Goal: Transaction & Acquisition: Purchase product/service

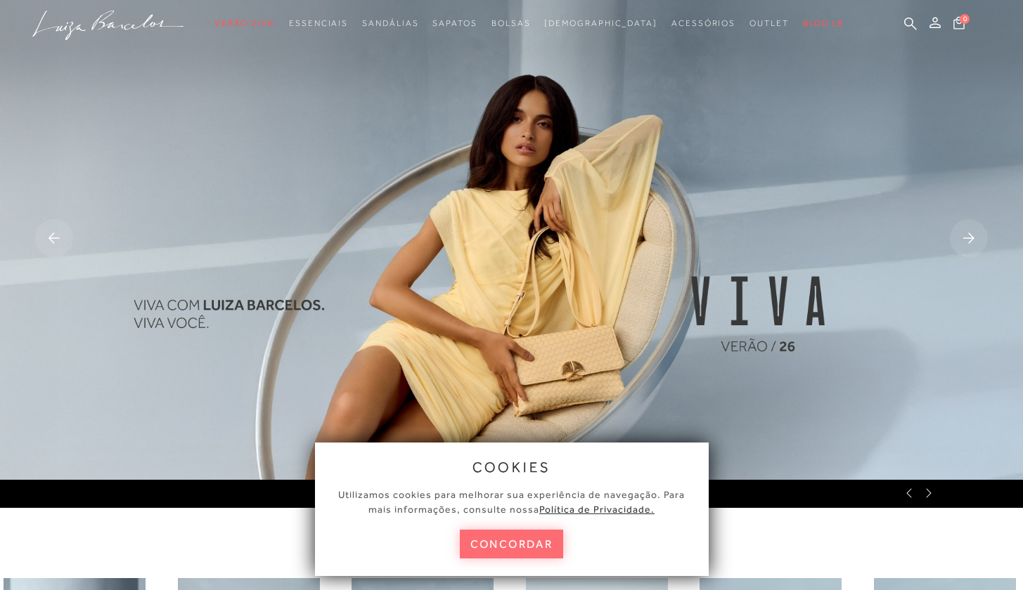
click at [528, 545] on button "concordar" at bounding box center [512, 544] width 104 height 29
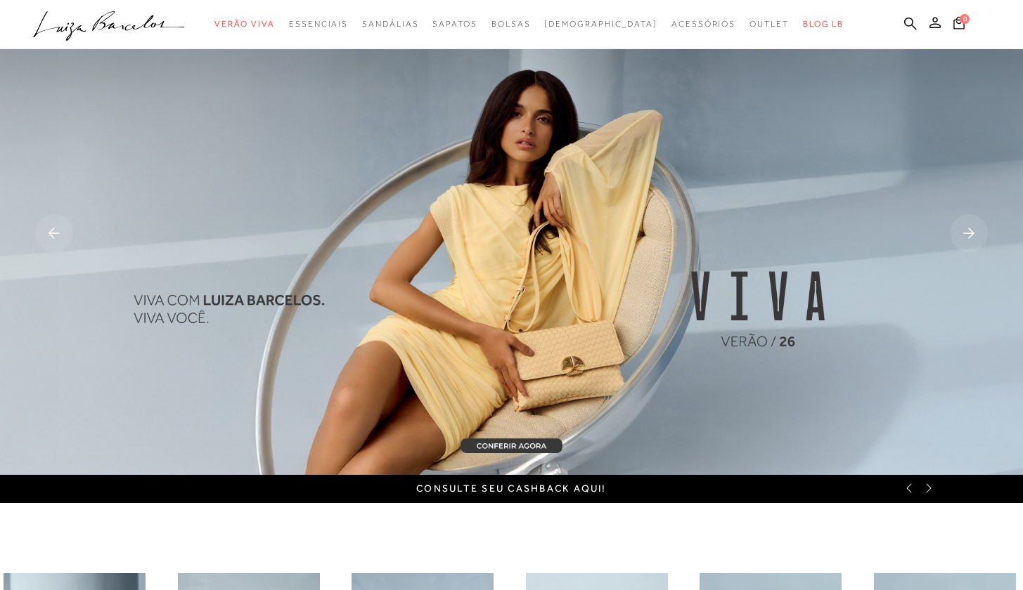
scroll to position [5, 0]
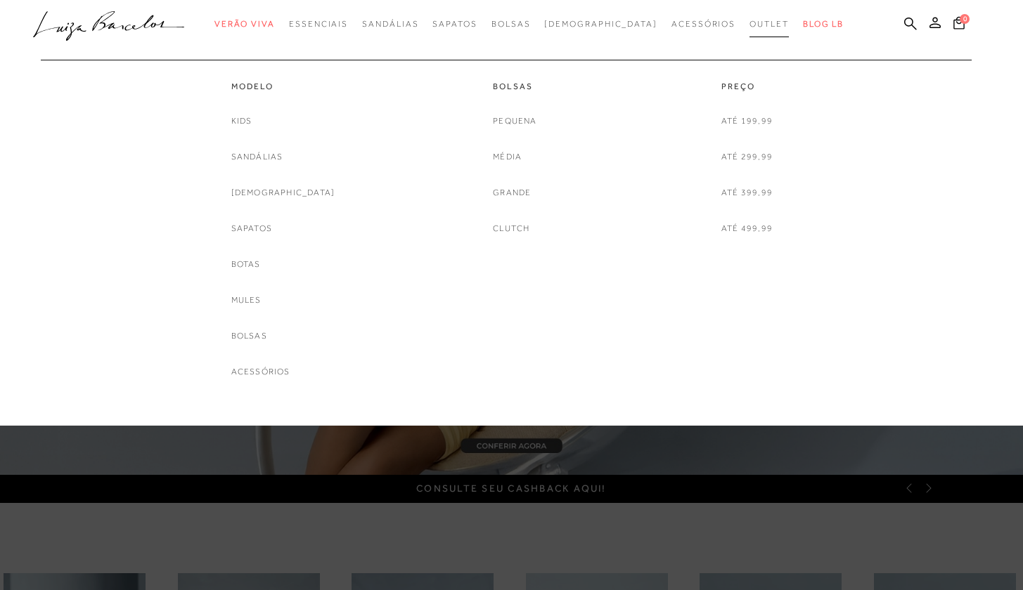
click at [749, 25] on span "Outlet" at bounding box center [768, 24] width 39 height 10
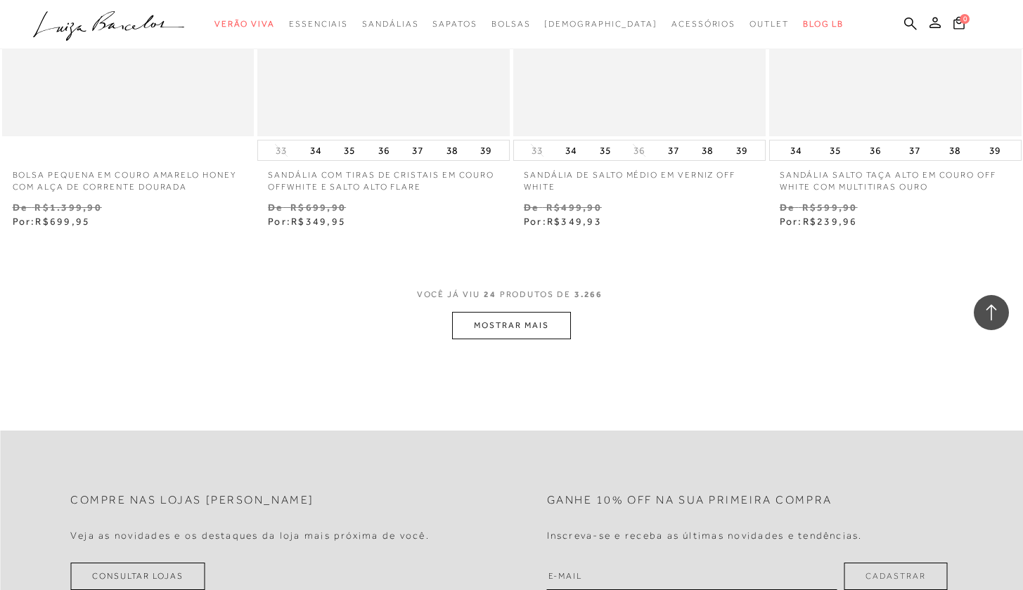
scroll to position [2775, 0]
click at [559, 317] on button "MOSTRAR MAIS" at bounding box center [511, 324] width 118 height 27
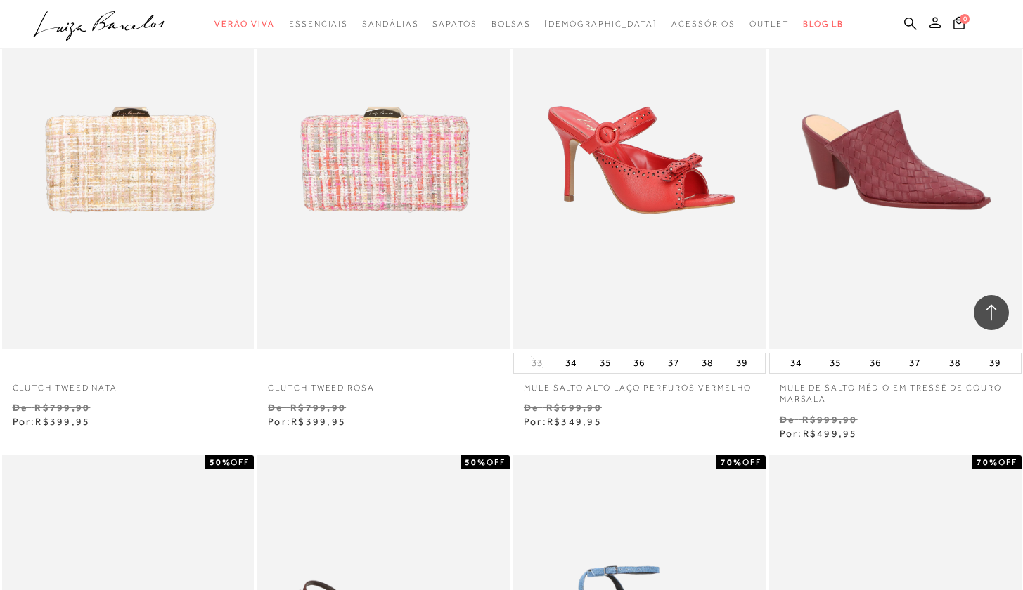
scroll to position [3531, 0]
click at [916, 356] on button "37" at bounding box center [914, 363] width 20 height 20
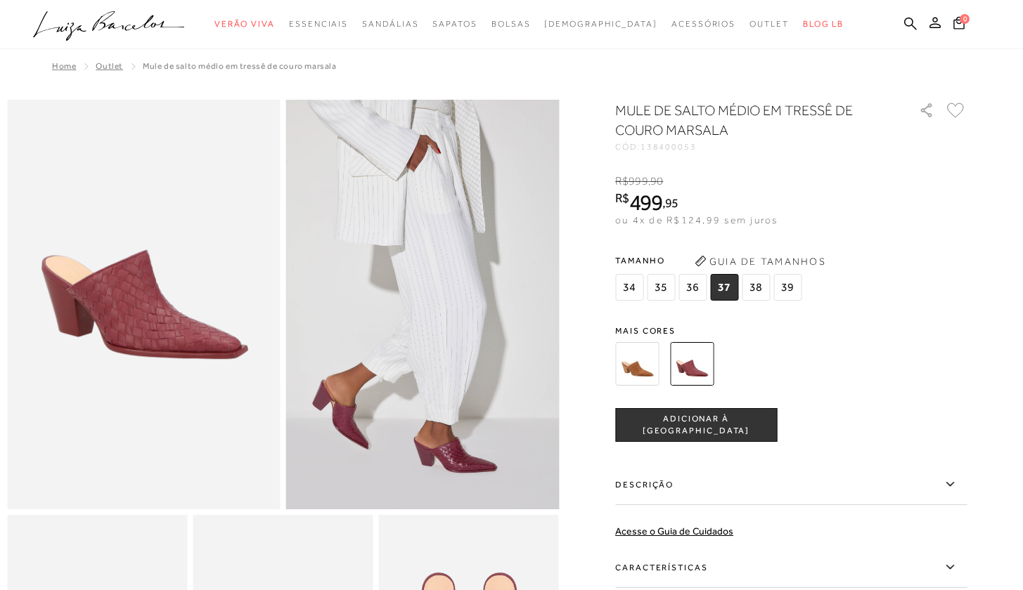
click at [737, 430] on span "ADICIONAR À [GEOGRAPHIC_DATA]" at bounding box center [696, 425] width 160 height 25
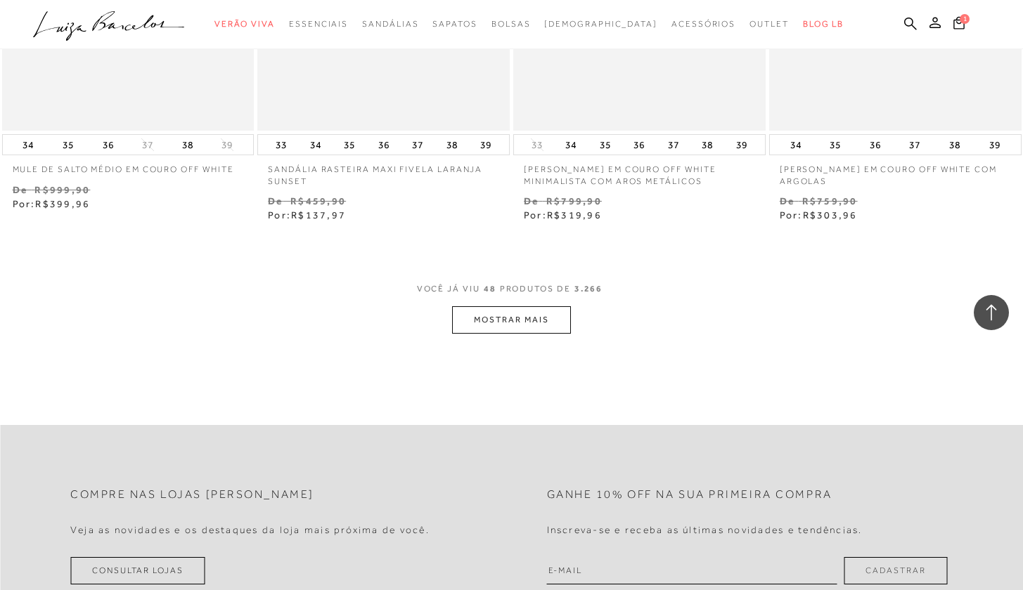
scroll to position [5692, 0]
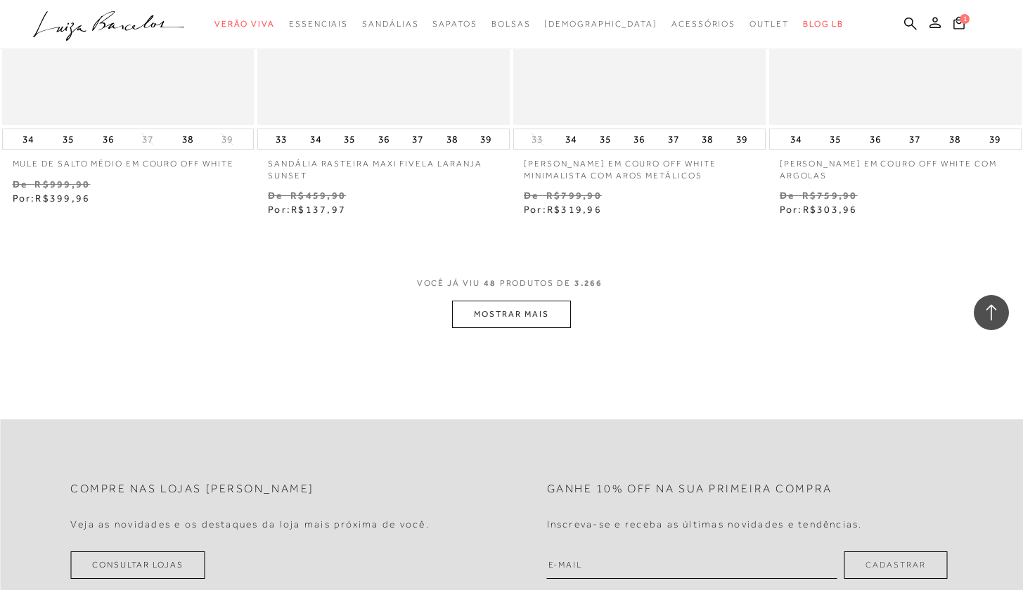
click at [495, 301] on button "MOSTRAR MAIS" at bounding box center [511, 314] width 118 height 27
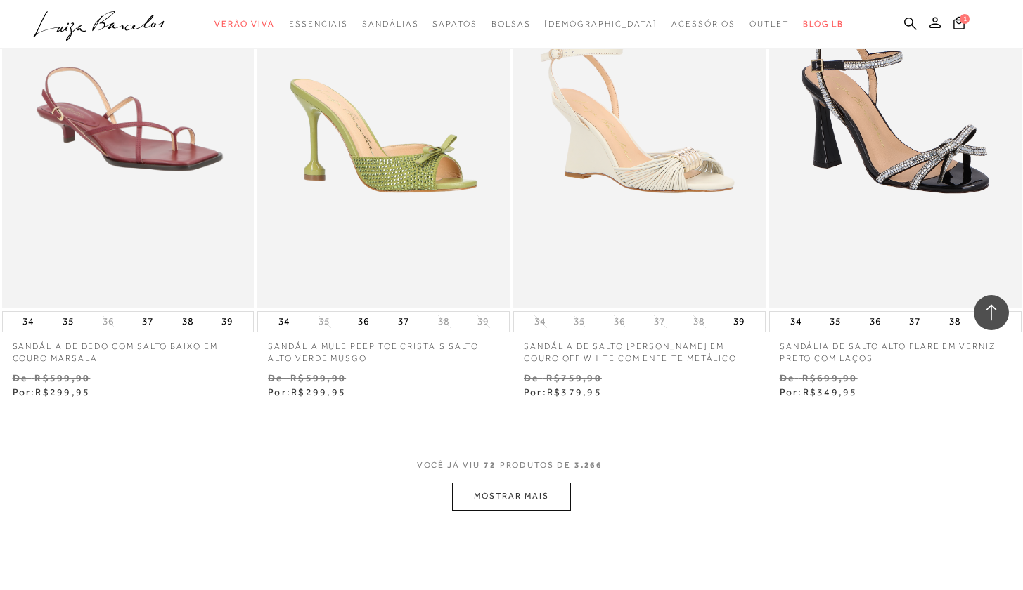
scroll to position [8424, 0]
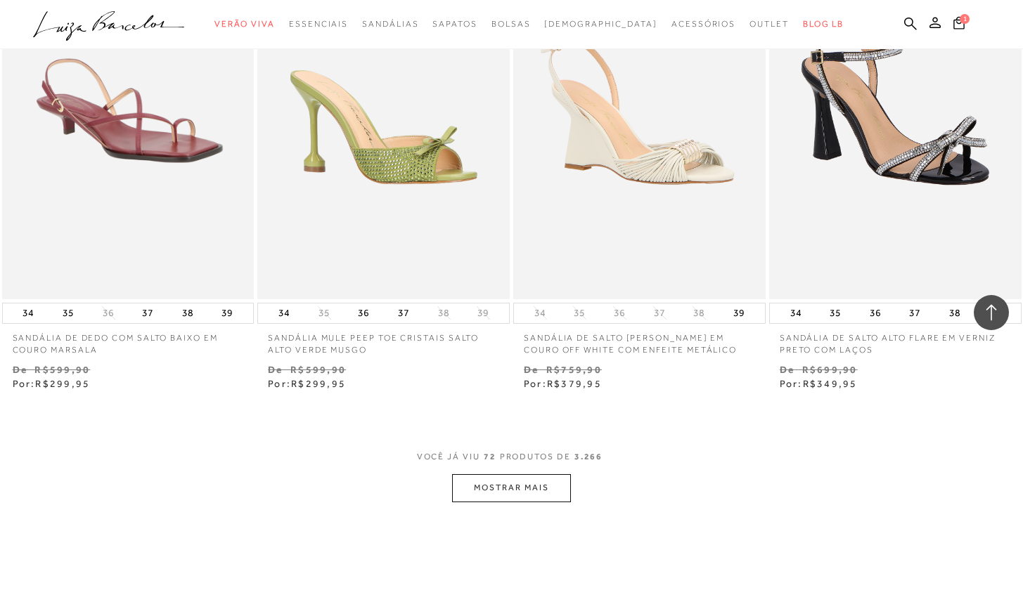
click at [514, 474] on button "MOSTRAR MAIS" at bounding box center [511, 487] width 118 height 27
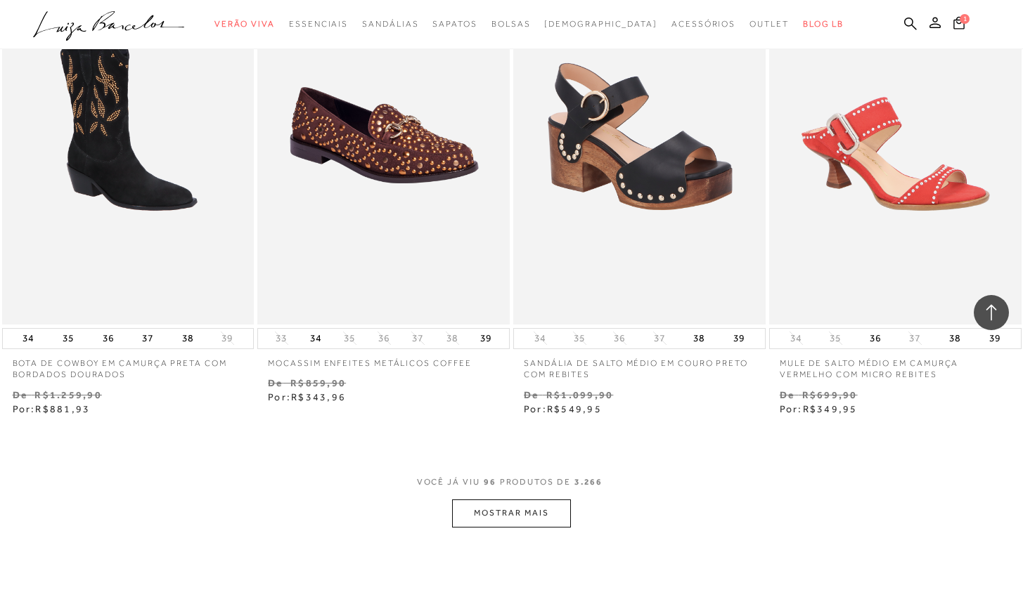
scroll to position [11306, 0]
click at [534, 499] on button "MOSTRAR MAIS" at bounding box center [511, 512] width 118 height 27
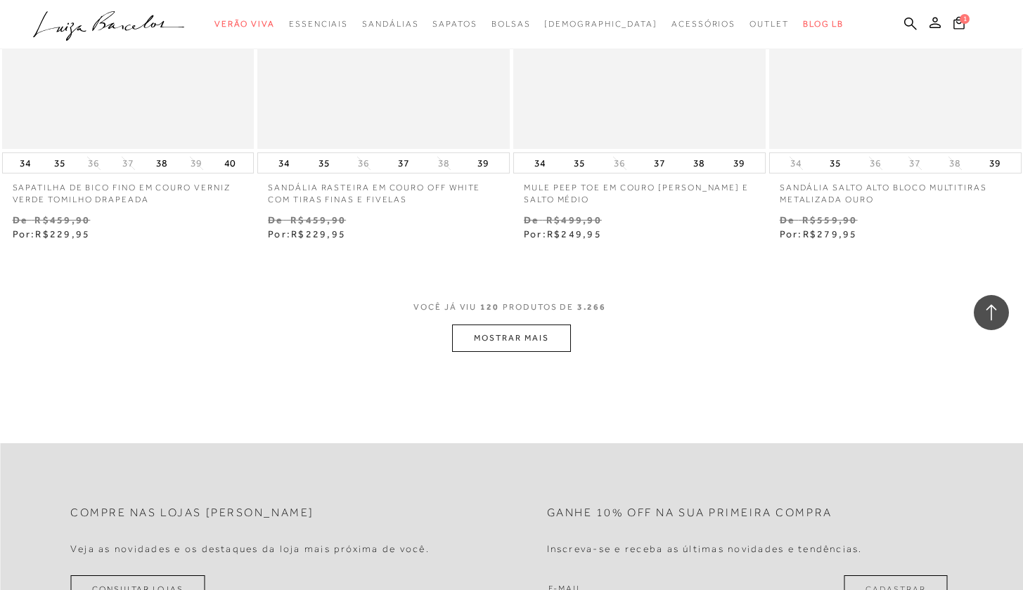
scroll to position [14406, 0]
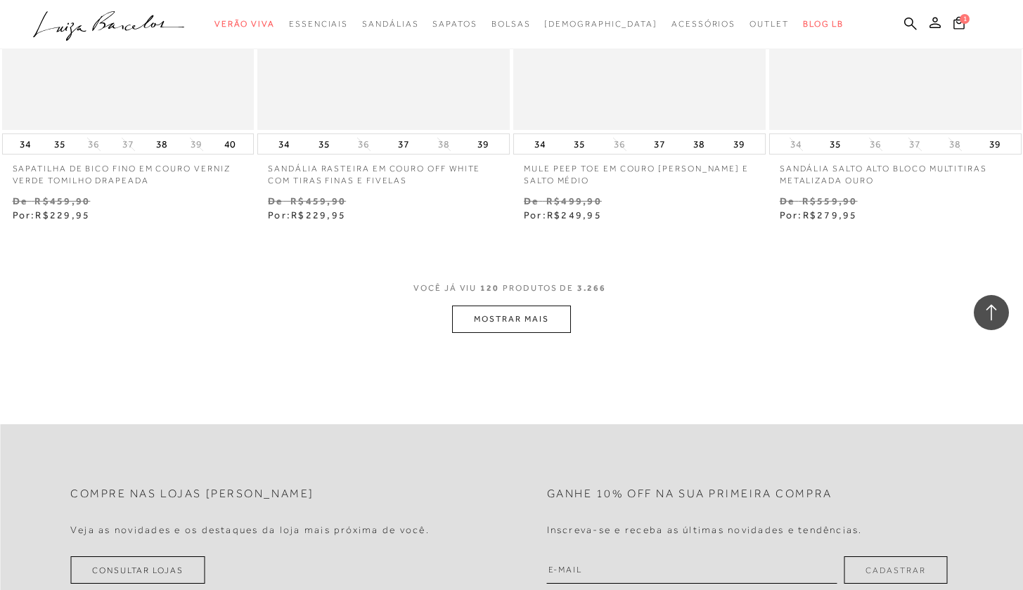
click at [499, 306] on button "MOSTRAR MAIS" at bounding box center [511, 319] width 118 height 27
